Goal: Information Seeking & Learning: Learn about a topic

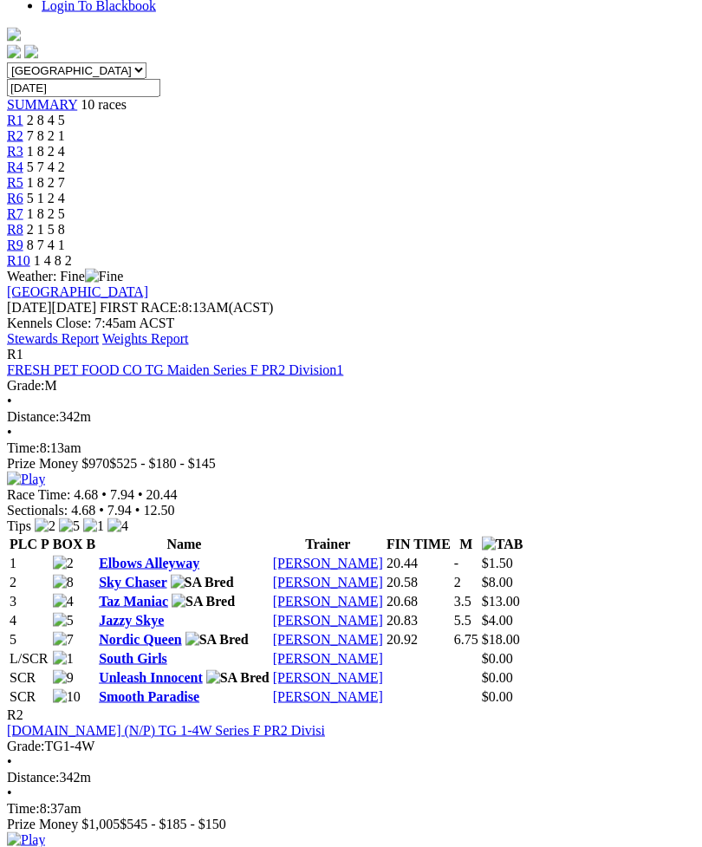
scroll to position [529, 0]
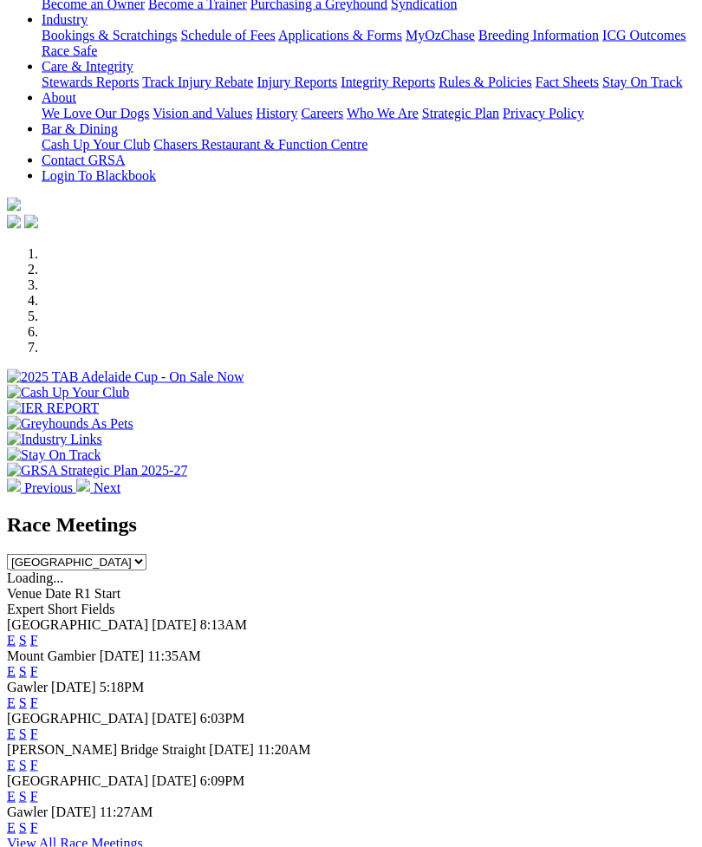
scroll to position [334, 0]
click at [38, 694] on link "F" at bounding box center [34, 701] width 8 height 15
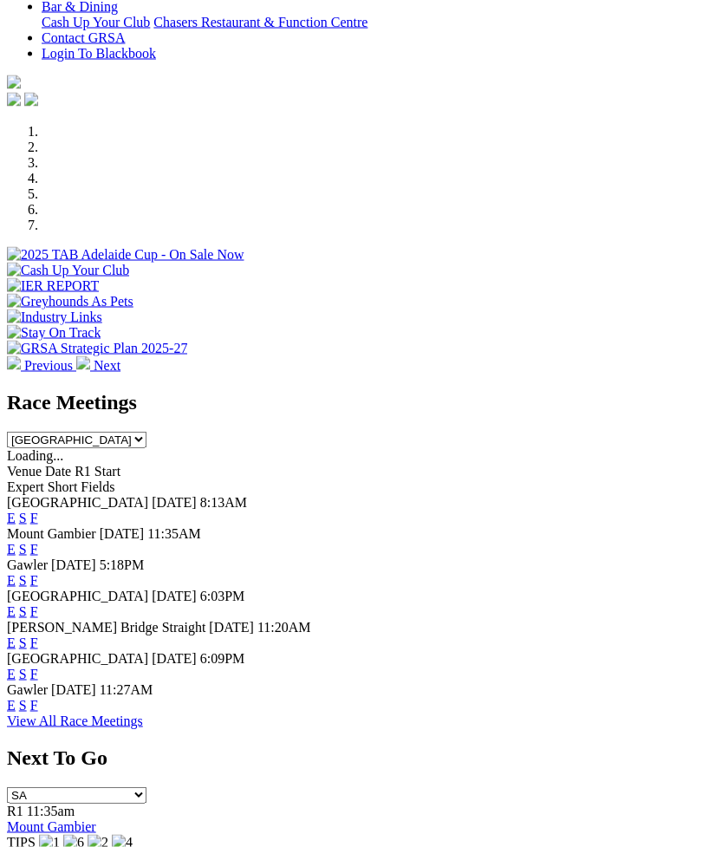
scroll to position [458, 0]
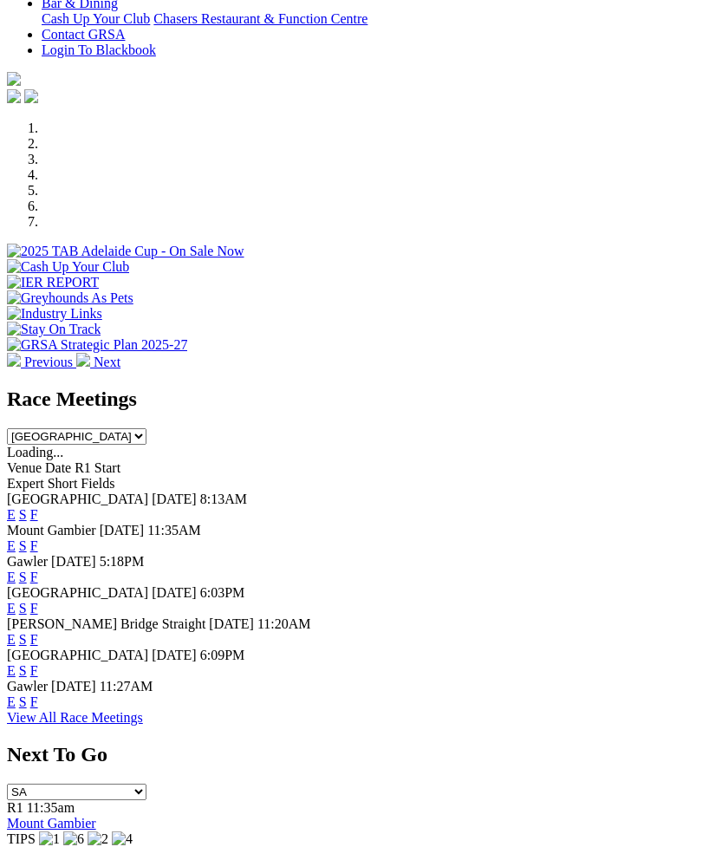
click at [38, 632] on link "F" at bounding box center [34, 639] width 8 height 15
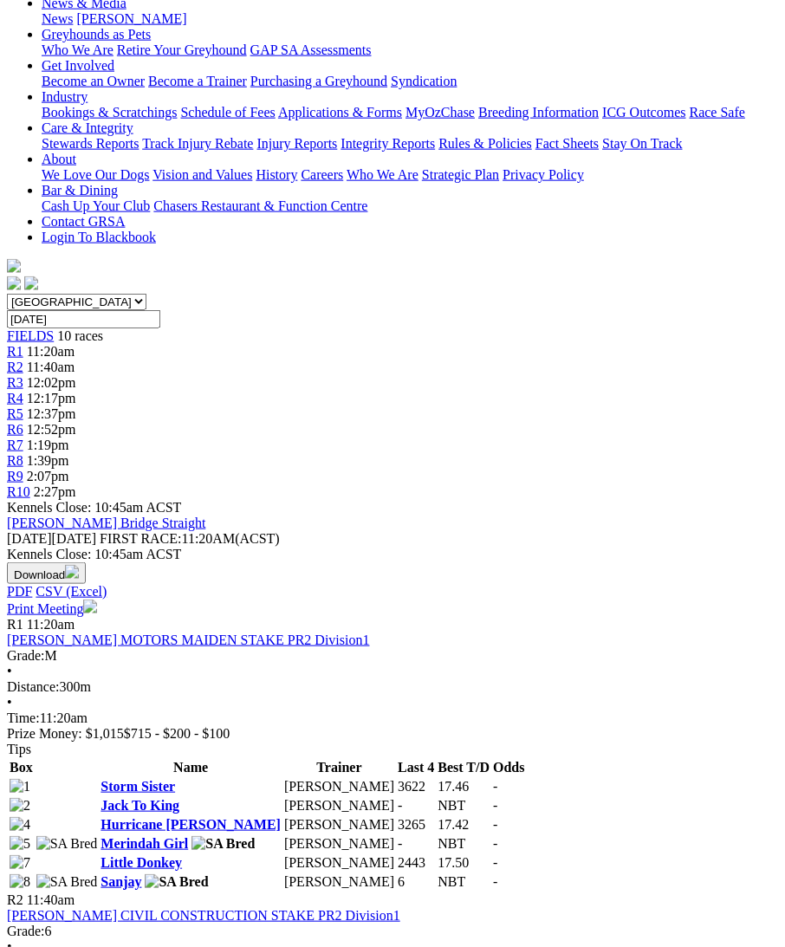
scroll to position [256, 0]
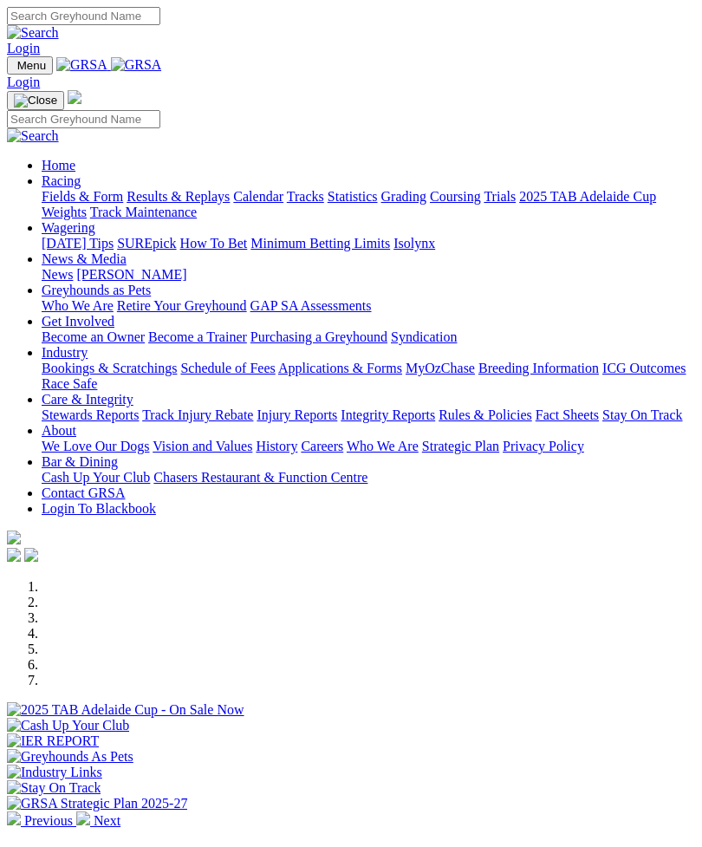
scroll to position [515, 0]
